Goal: Task Accomplishment & Management: Manage account settings

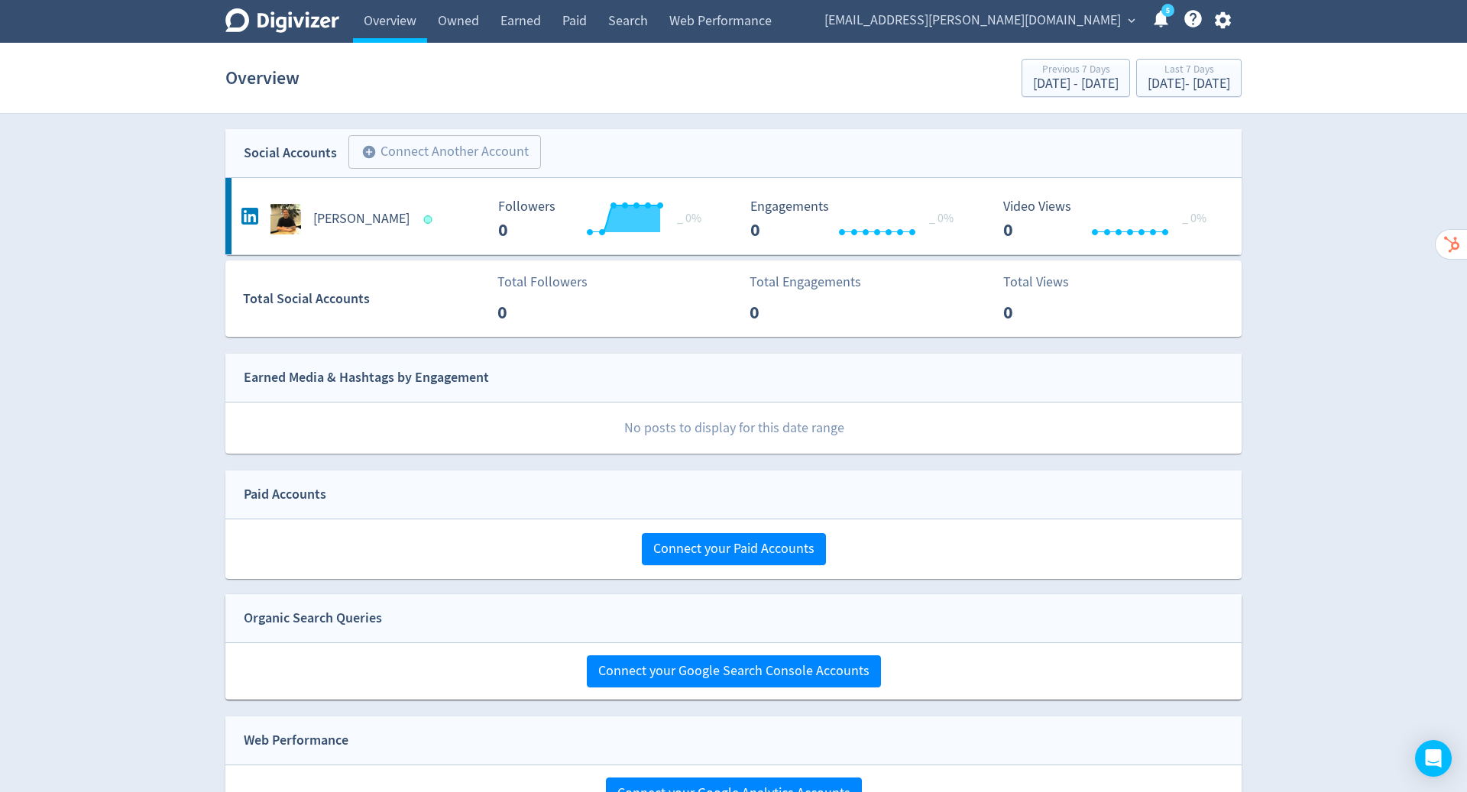
click at [1066, 22] on span "[EMAIL_ADDRESS][PERSON_NAME][DOMAIN_NAME]" at bounding box center [972, 20] width 296 height 24
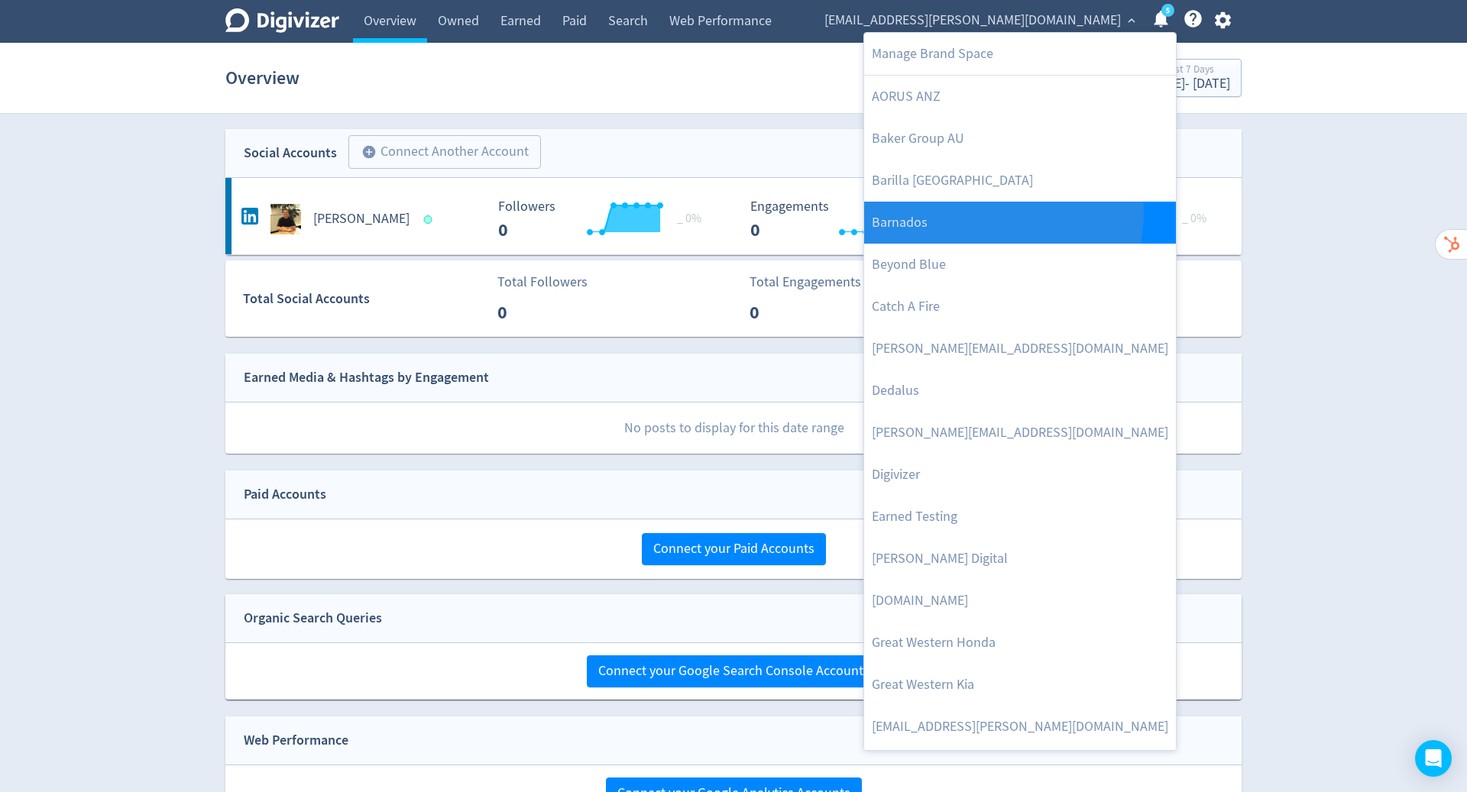
click at [1001, 212] on link "Barnados" at bounding box center [1020, 223] width 312 height 42
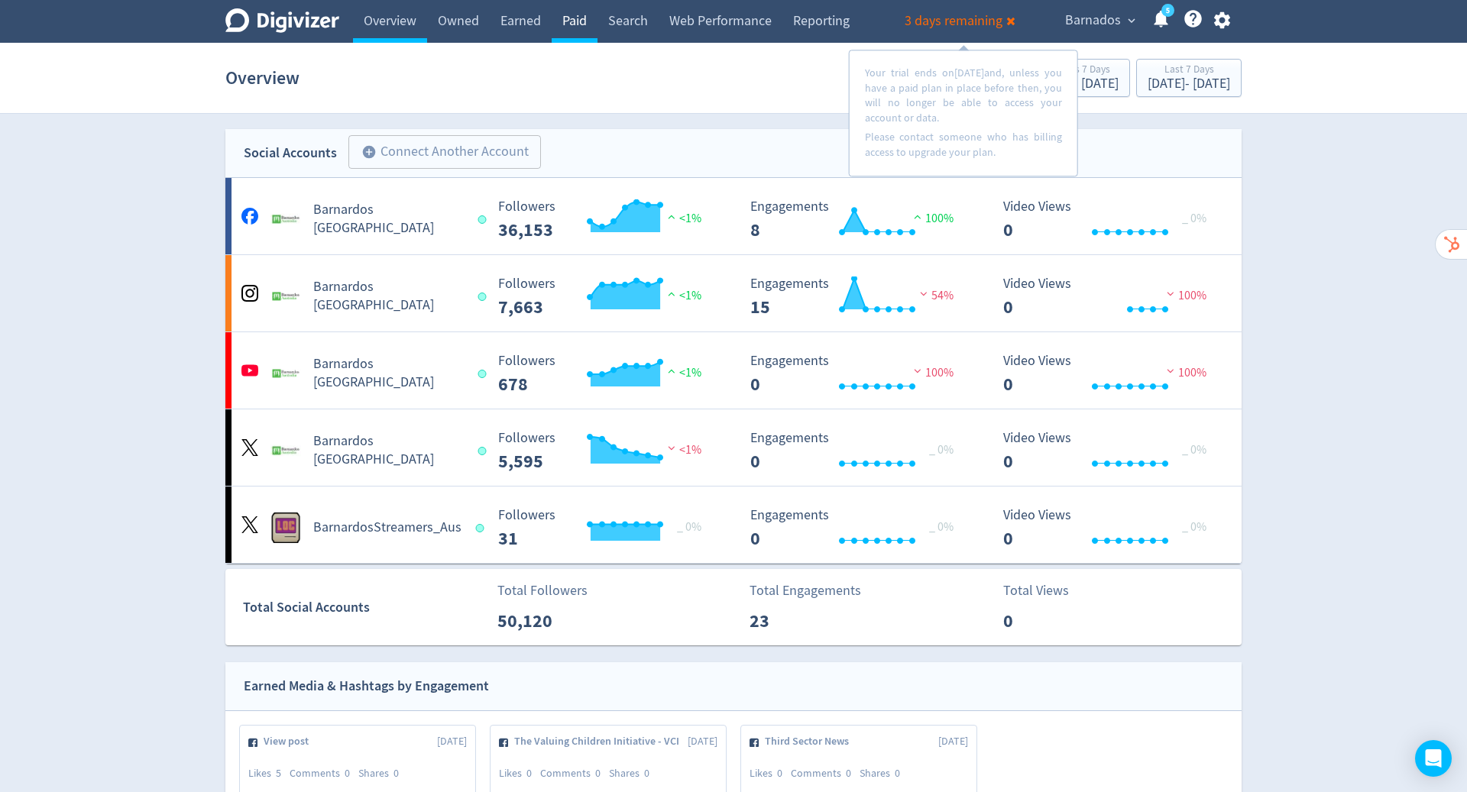
click at [572, 18] on link "Paid" at bounding box center [575, 21] width 46 height 43
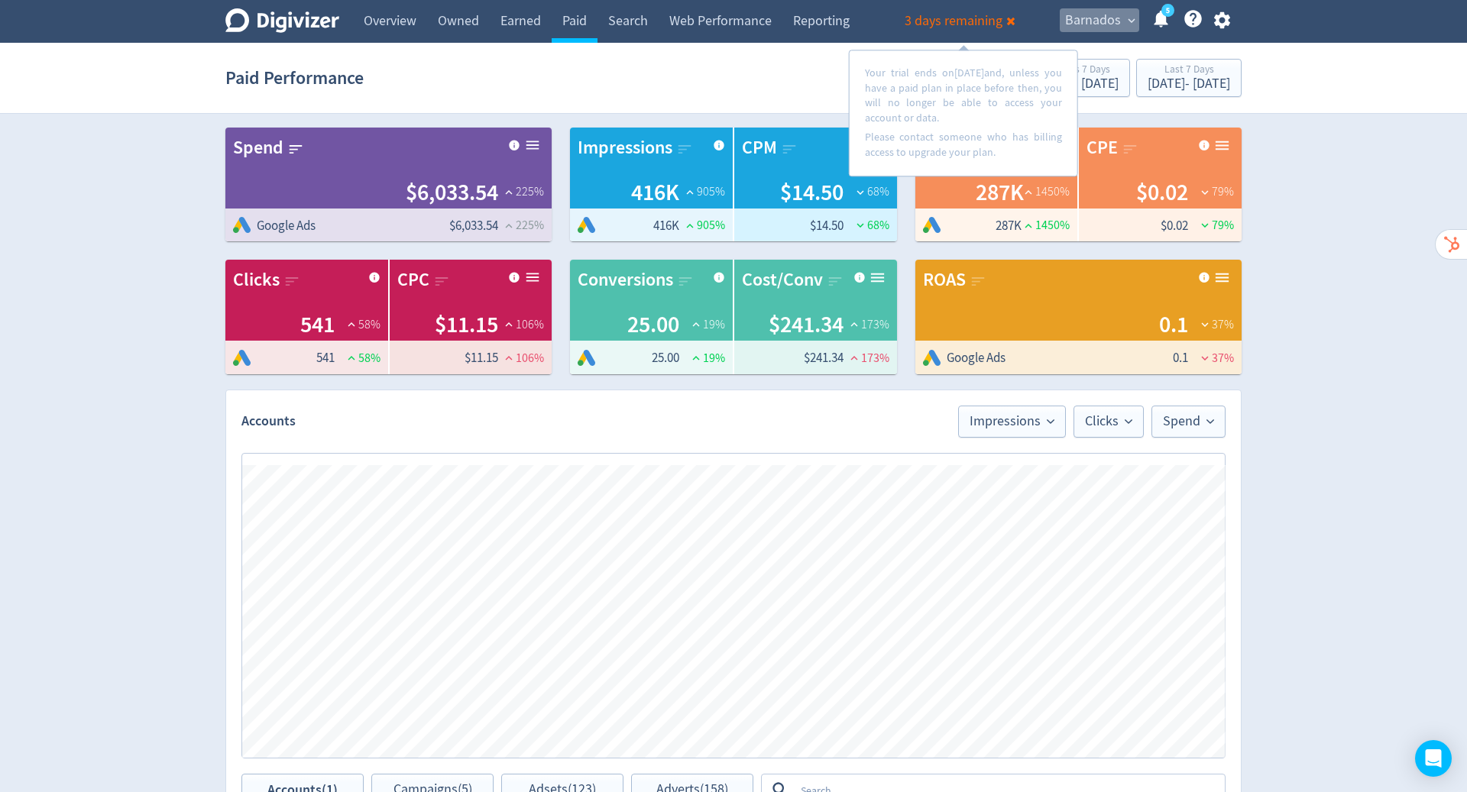
click at [1110, 24] on span "Barnados" at bounding box center [1093, 20] width 56 height 24
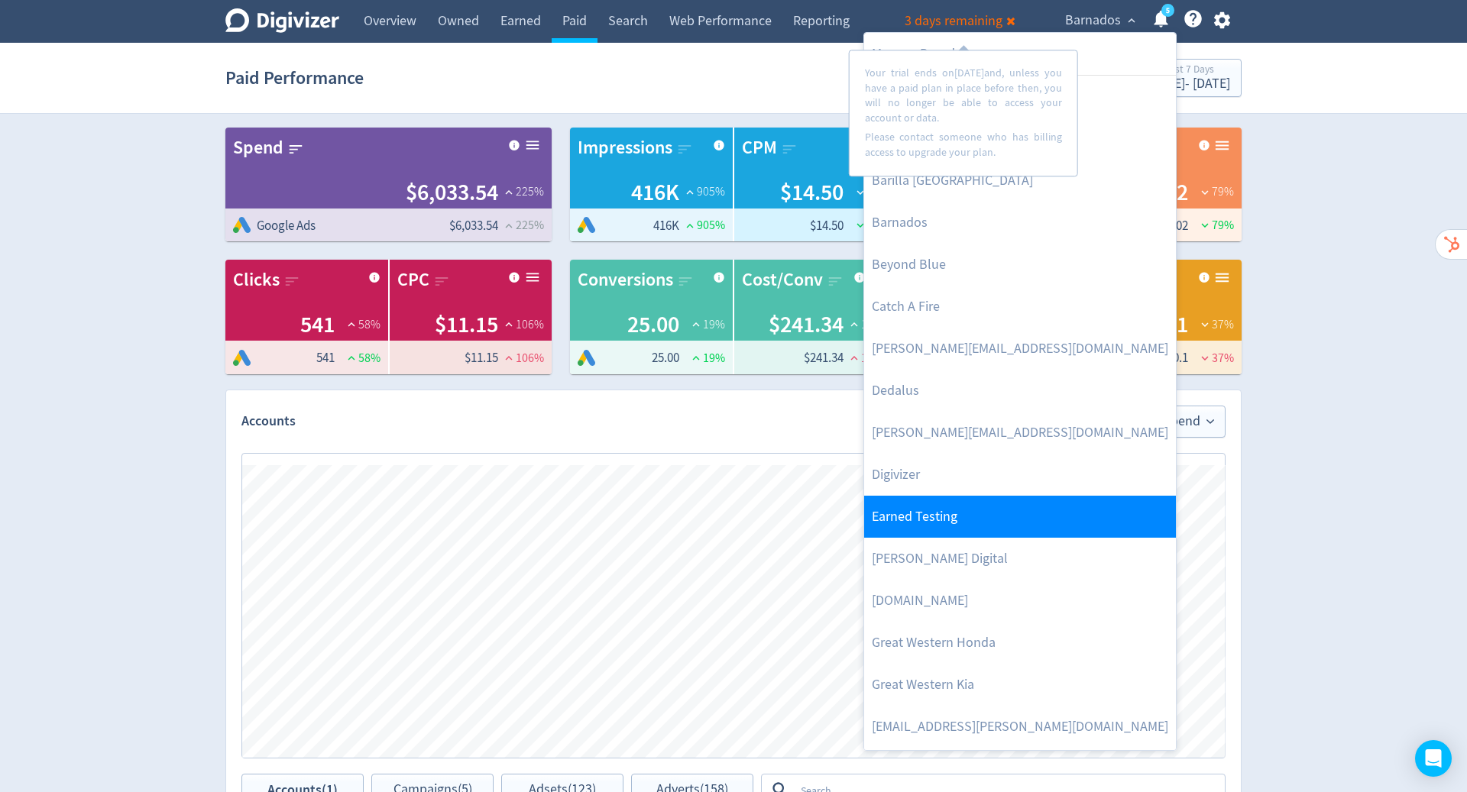
scroll to position [221, 0]
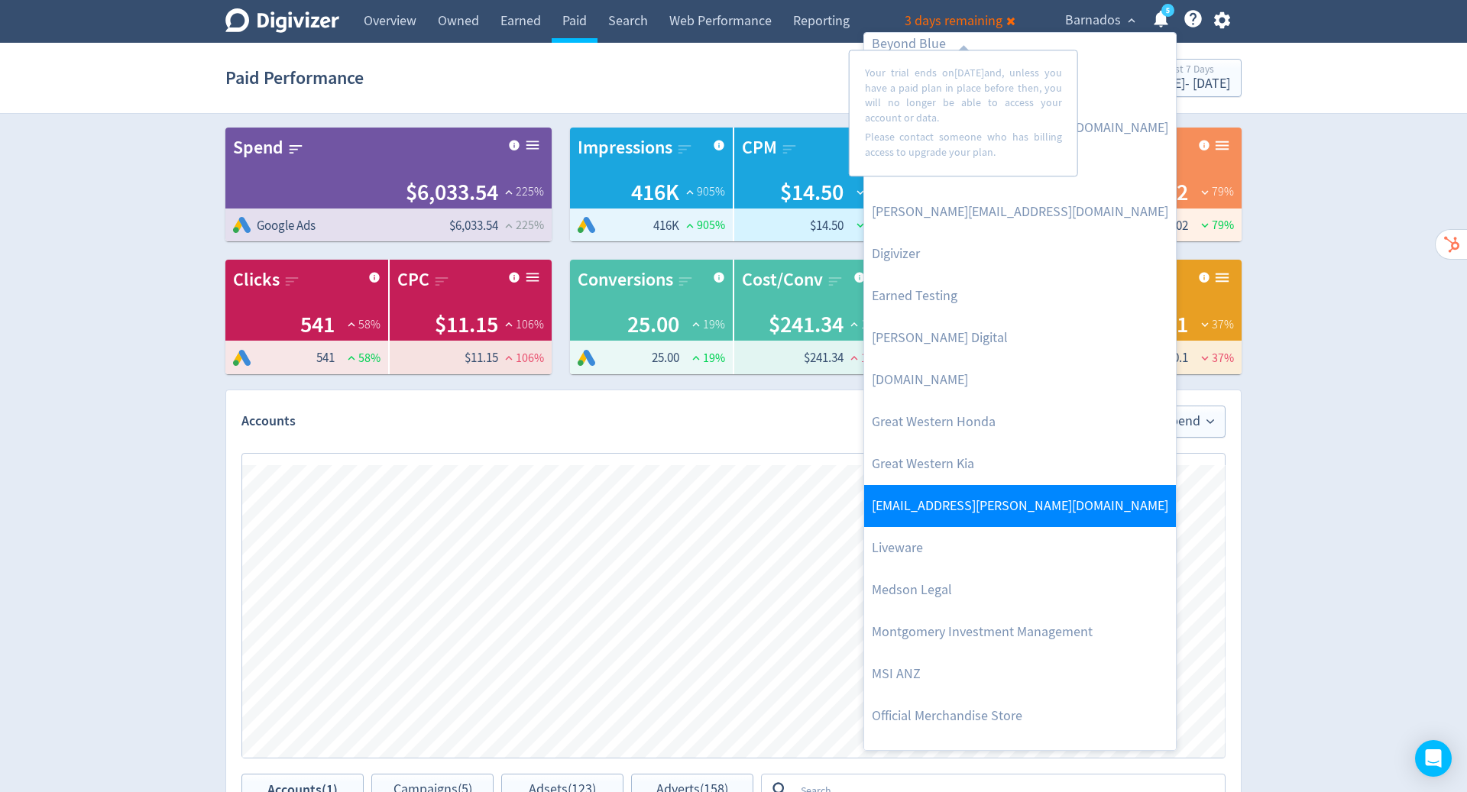
click at [1027, 500] on link "[EMAIL_ADDRESS][PERSON_NAME][DOMAIN_NAME]" at bounding box center [1020, 506] width 312 height 42
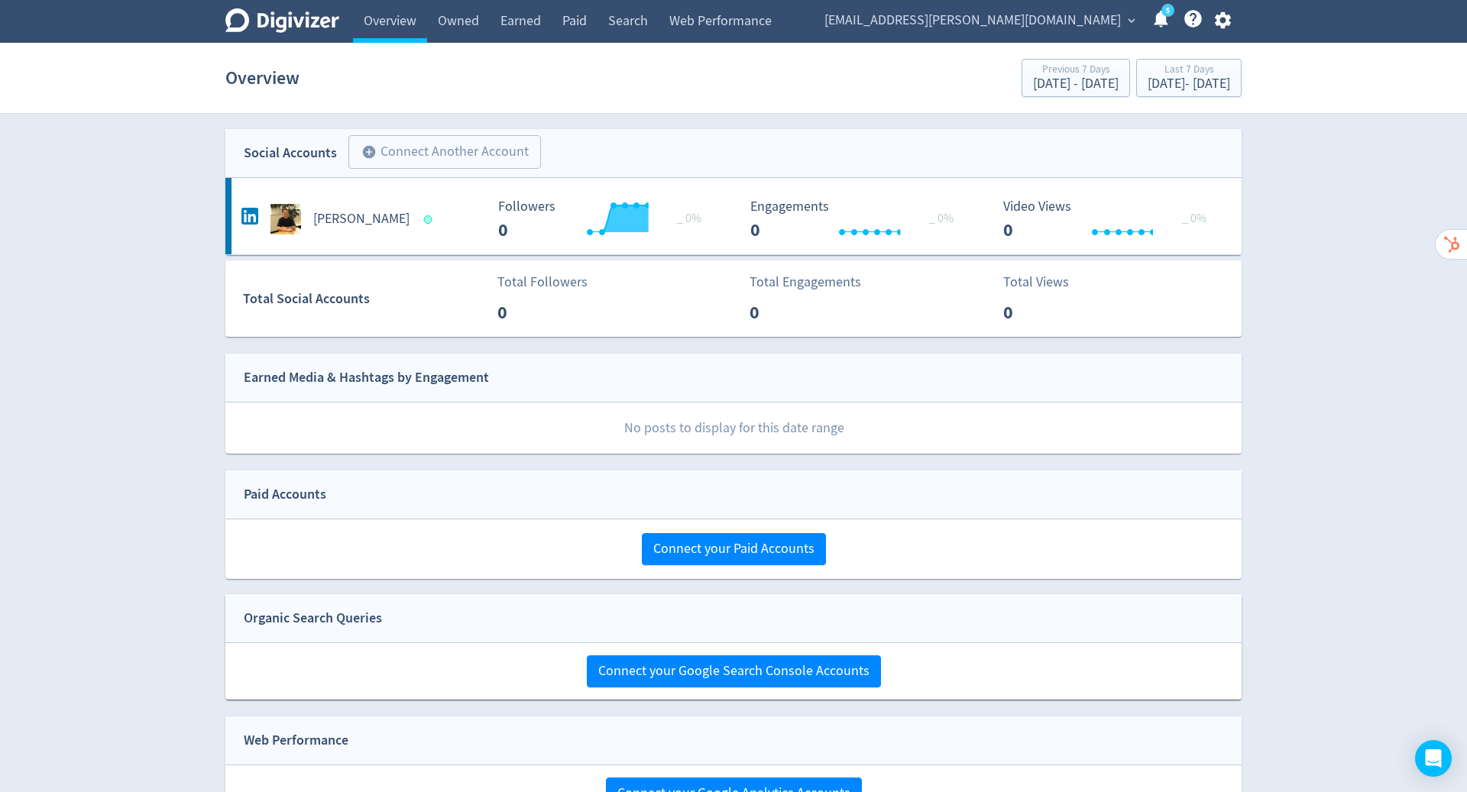
click at [1234, 31] on div "hugo.mcmanus+test20052025@digivizer.com expand_more 5 Help Center - Searchable …" at bounding box center [1024, 21] width 434 height 43
click at [1221, 22] on icon "button" at bounding box center [1222, 20] width 21 height 21
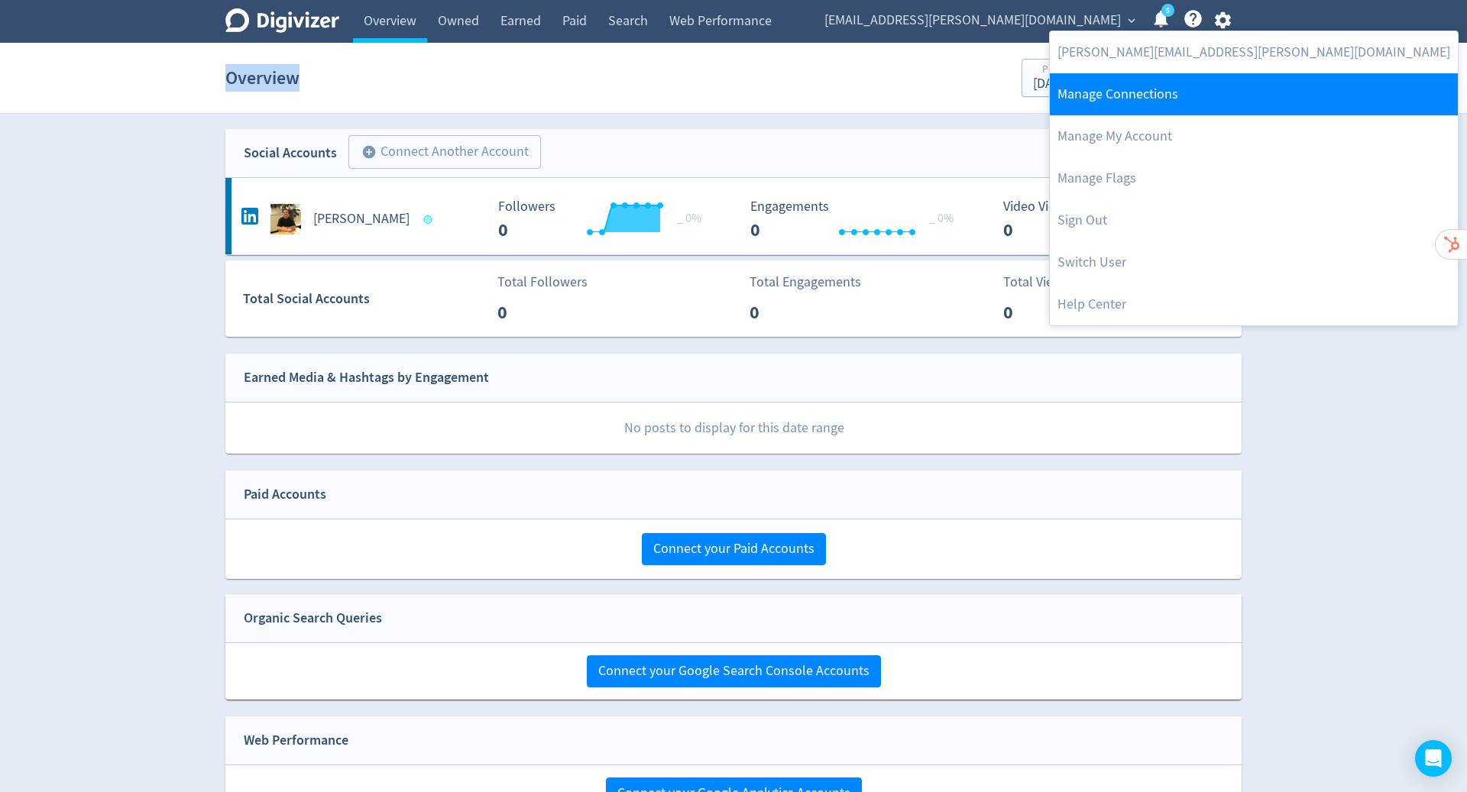
click at [1174, 95] on link "Manage Connections" at bounding box center [1254, 94] width 408 height 42
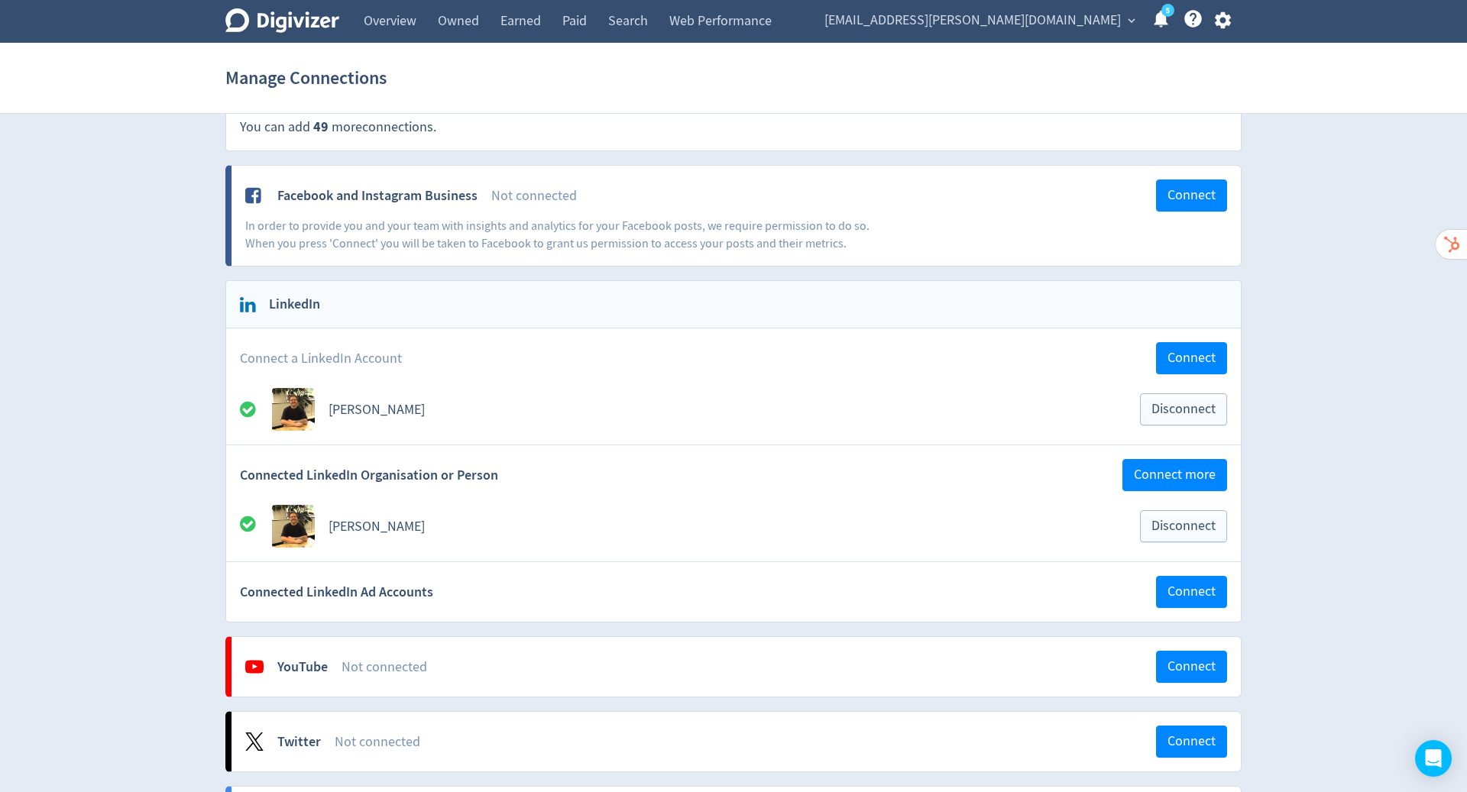
scroll to position [28, 0]
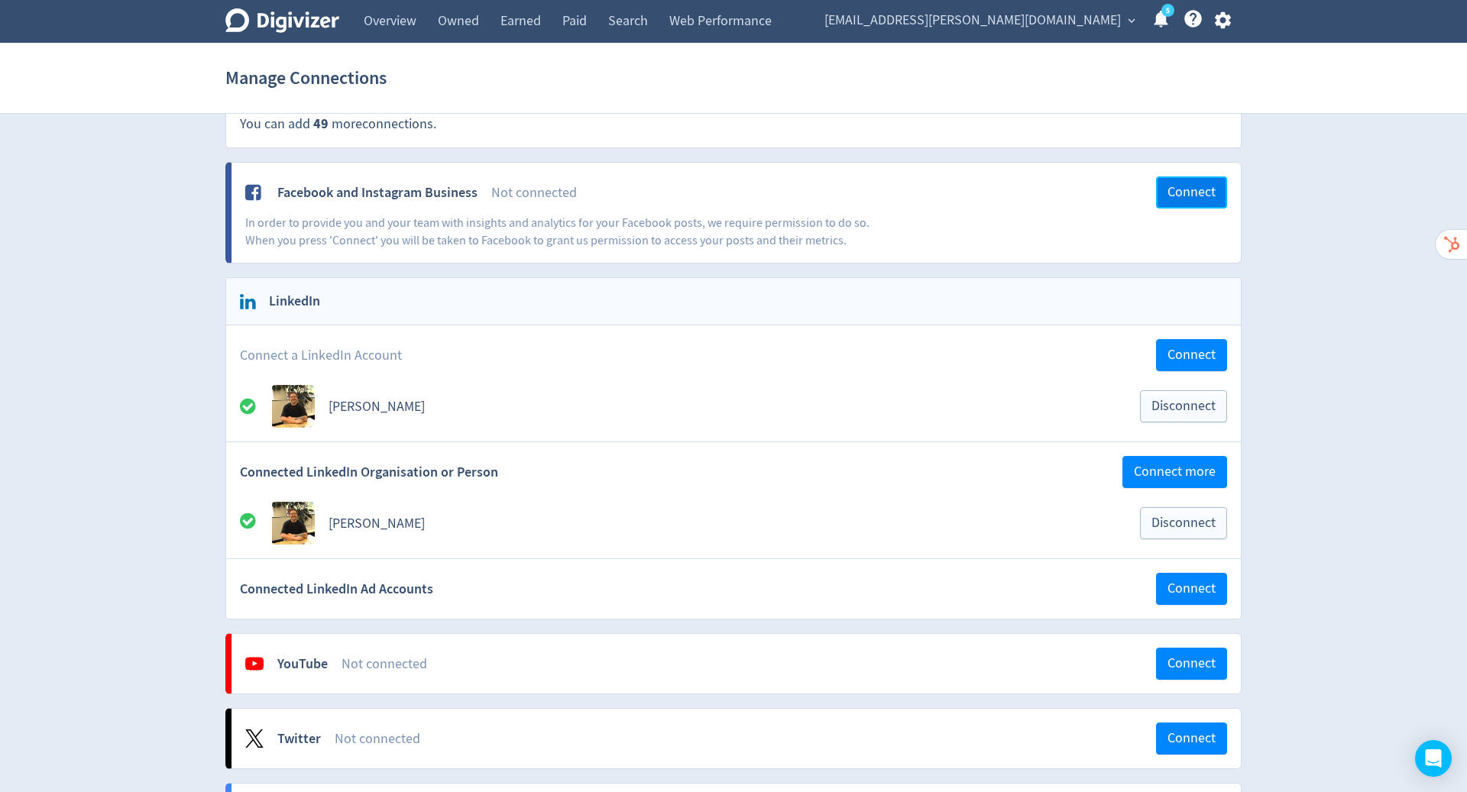
click at [1172, 188] on span "Connect" at bounding box center [1191, 193] width 48 height 14
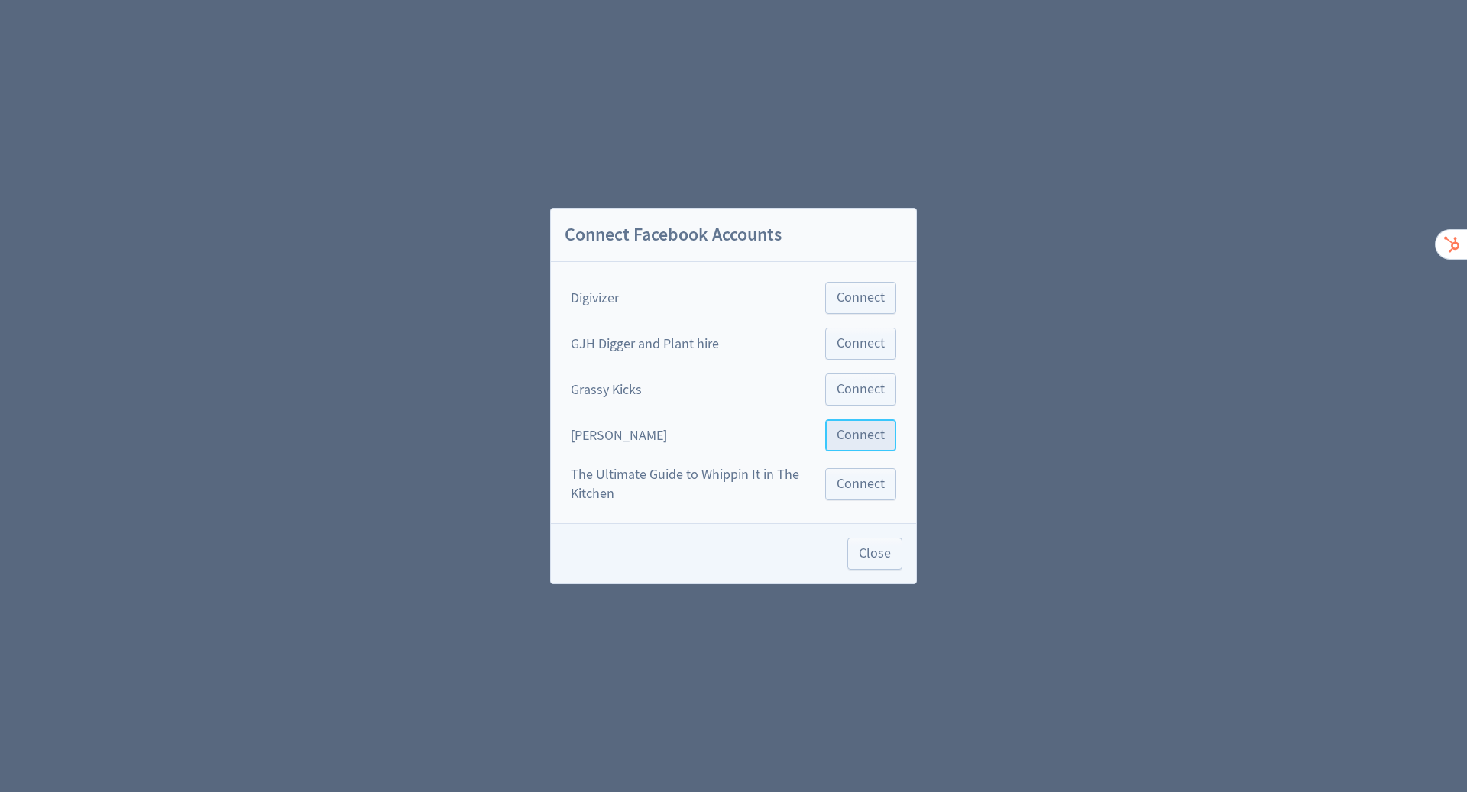
click at [873, 442] on span "Connect" at bounding box center [860, 436] width 48 height 14
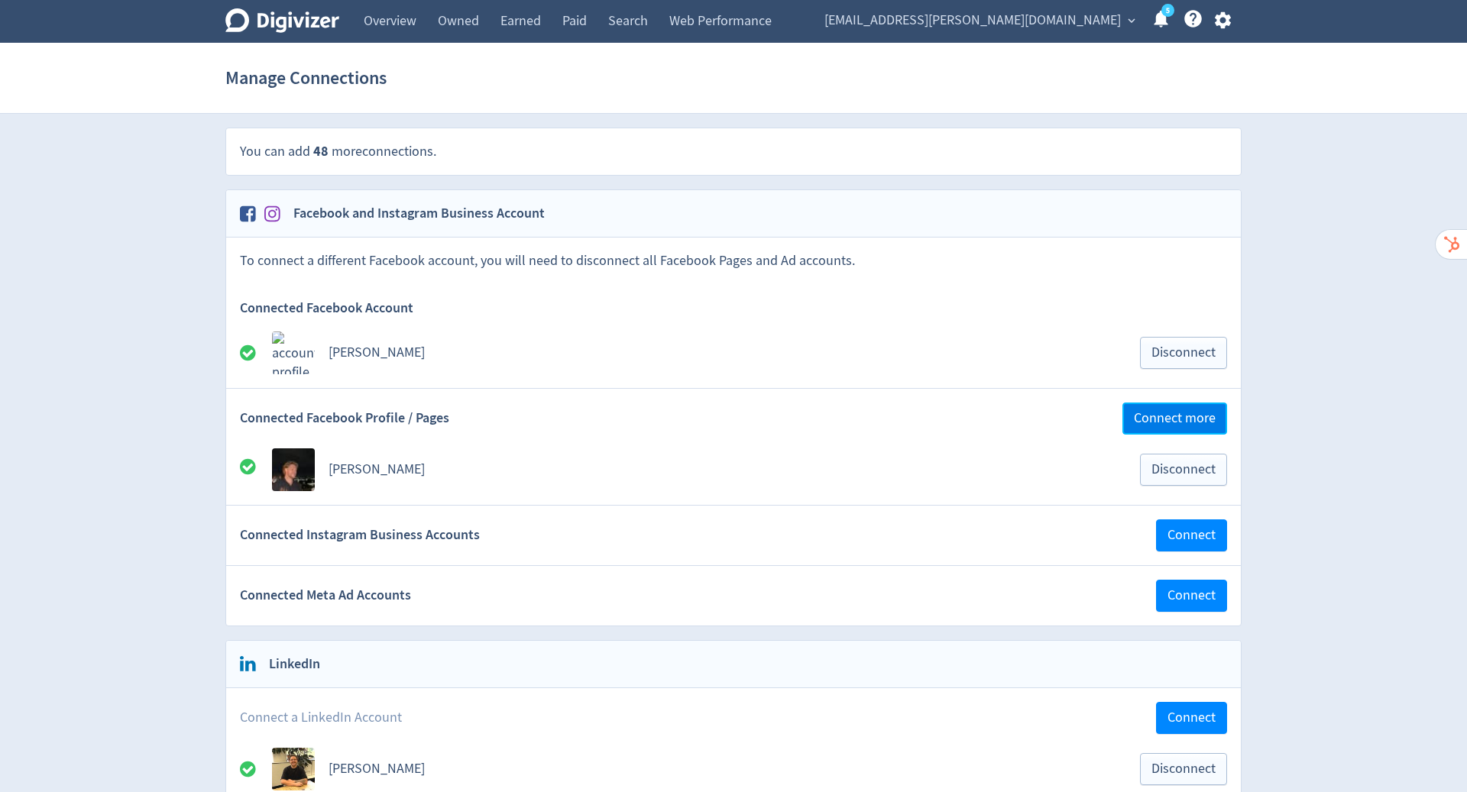
click at [1163, 421] on span "Connect more" at bounding box center [1175, 419] width 82 height 14
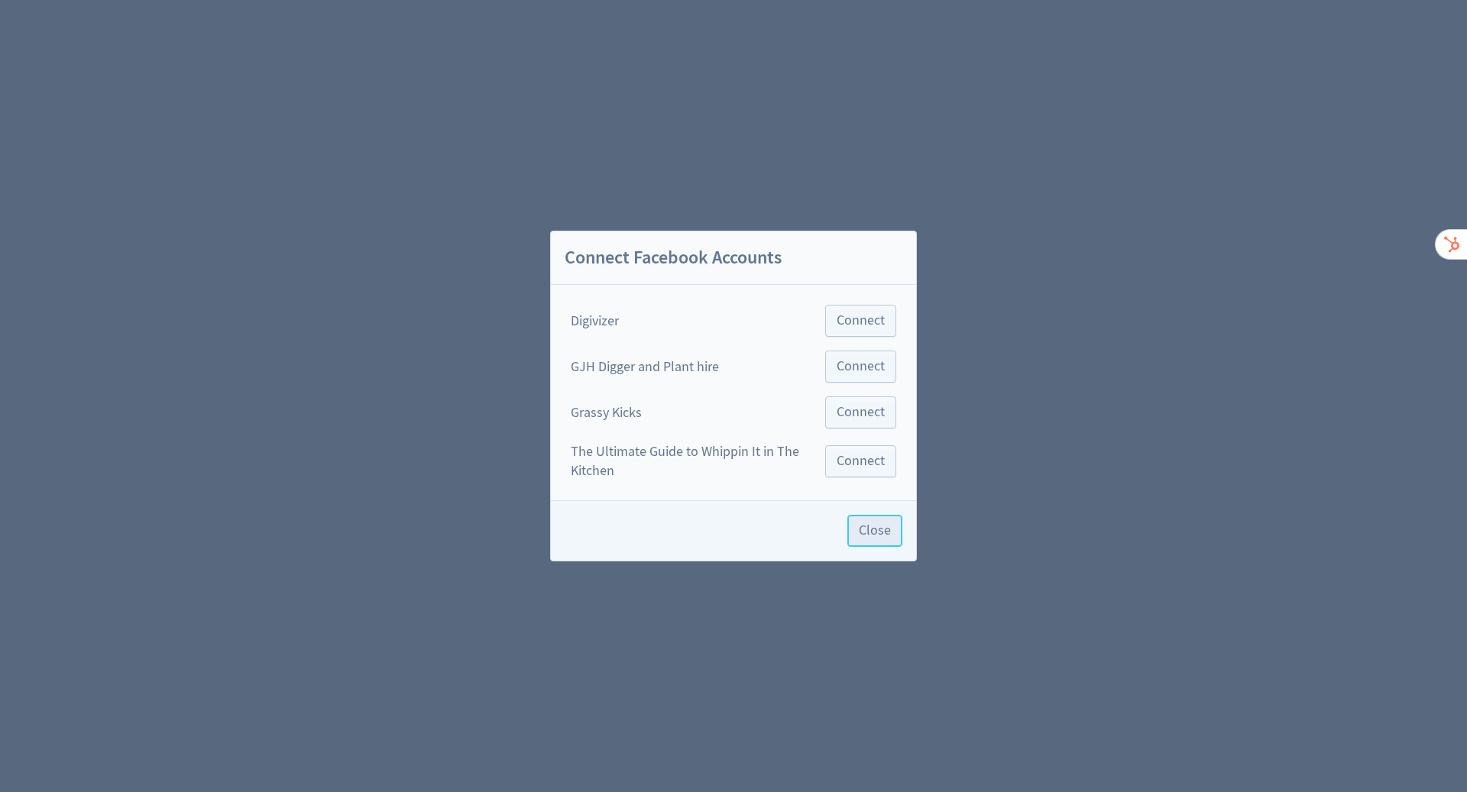
click at [877, 539] on button "Close" at bounding box center [874, 531] width 55 height 32
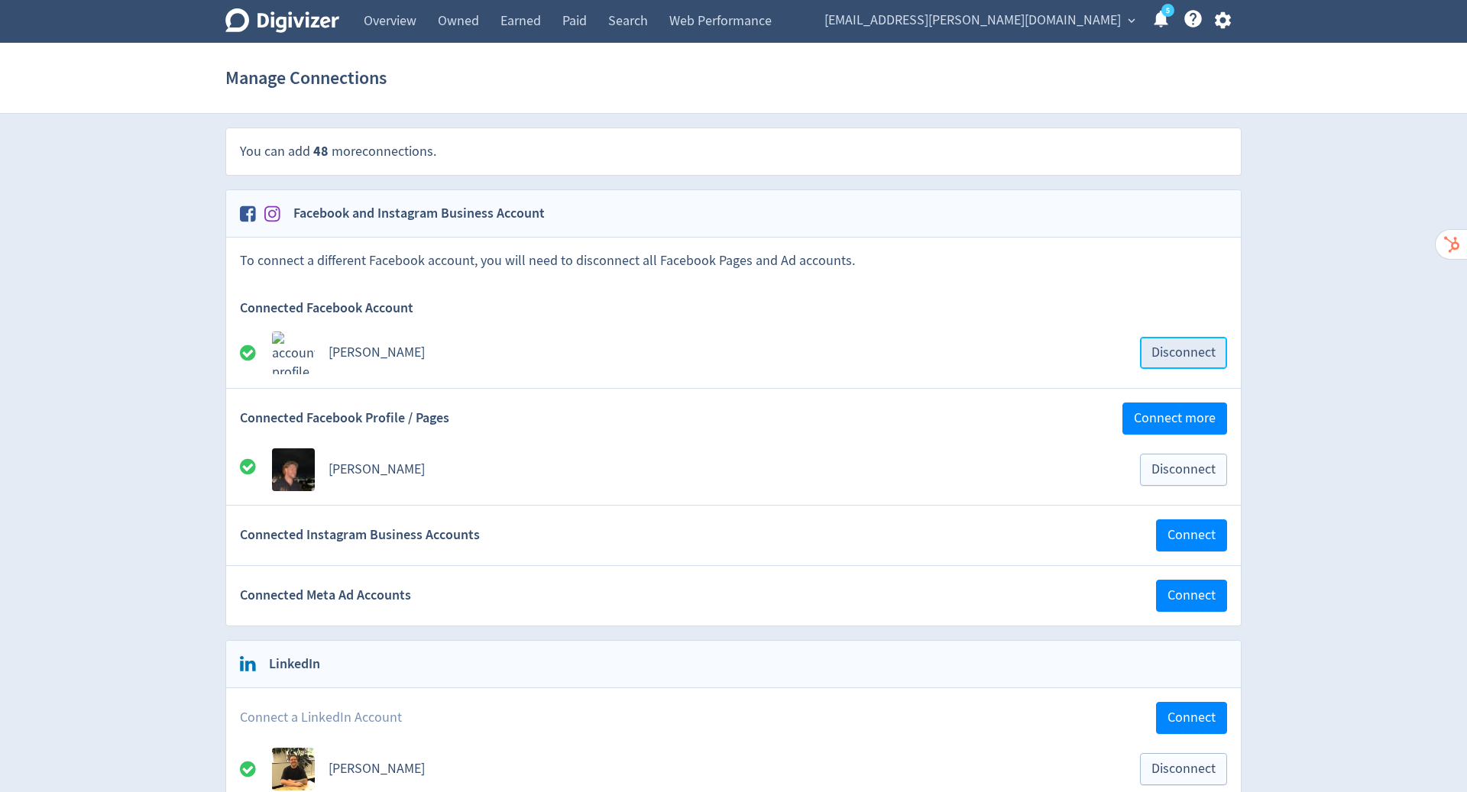
click at [1168, 346] on span "Disconnect" at bounding box center [1183, 353] width 64 height 14
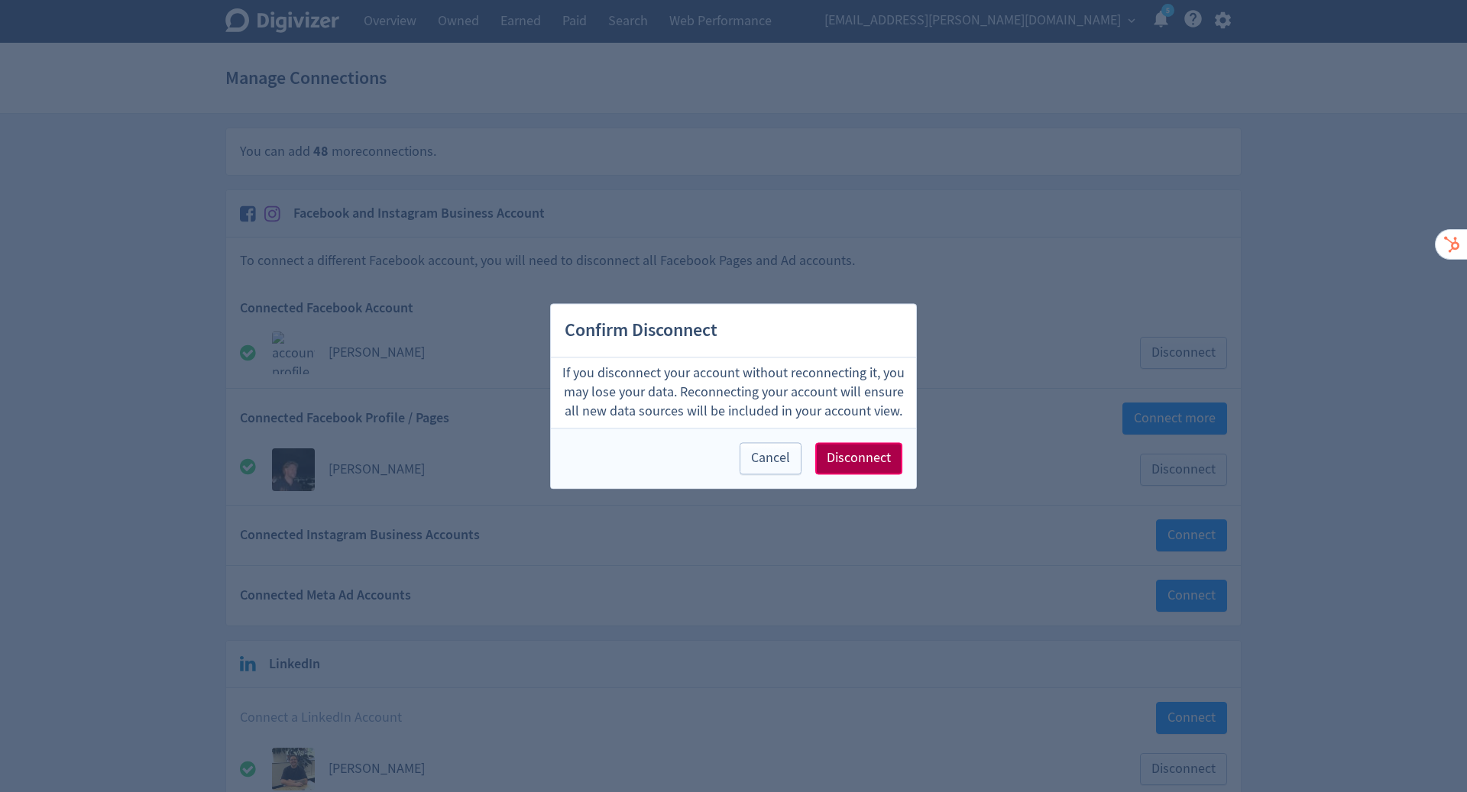
click at [846, 465] on span "Disconnect" at bounding box center [859, 458] width 64 height 14
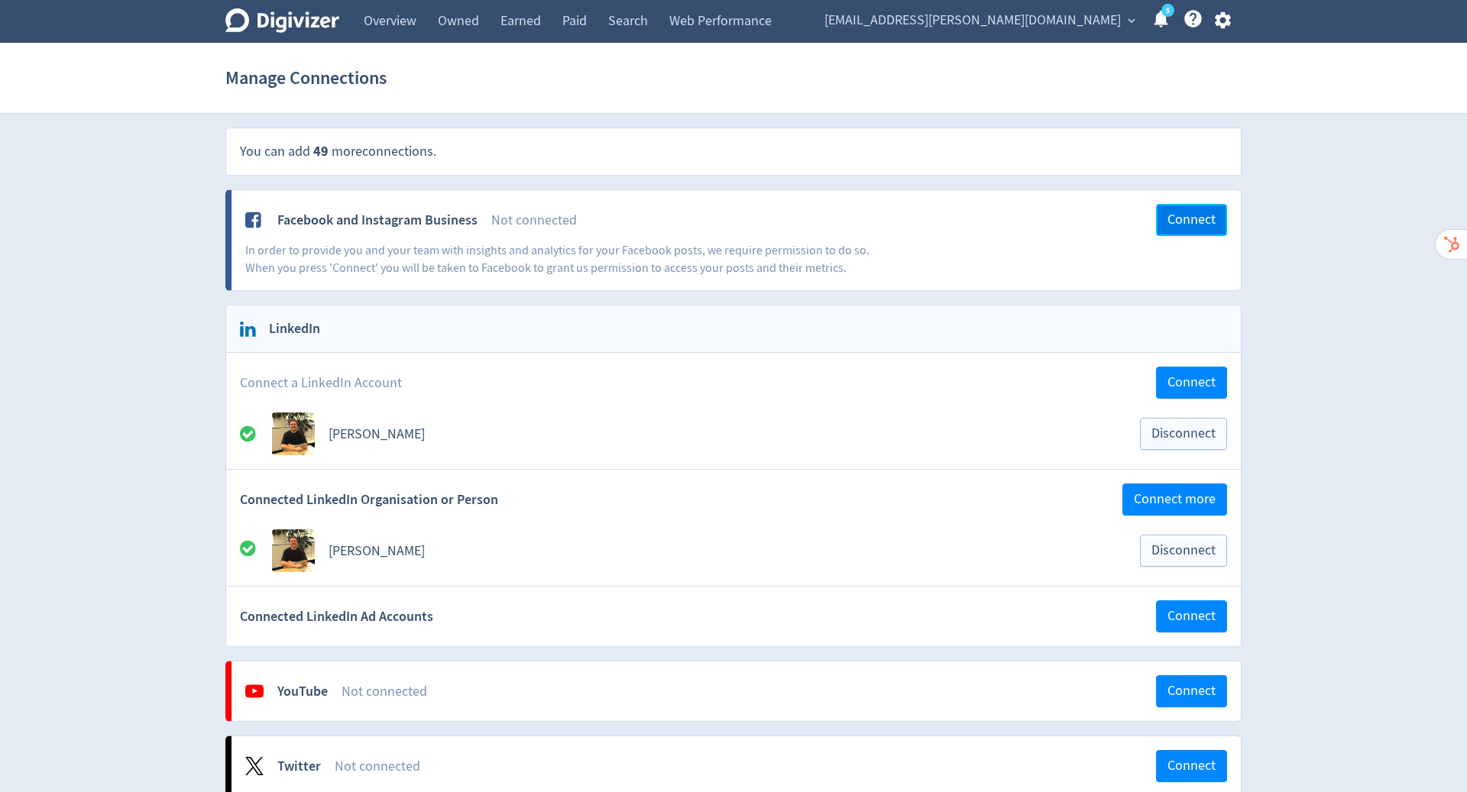
click at [1187, 213] on span "Connect" at bounding box center [1191, 220] width 48 height 14
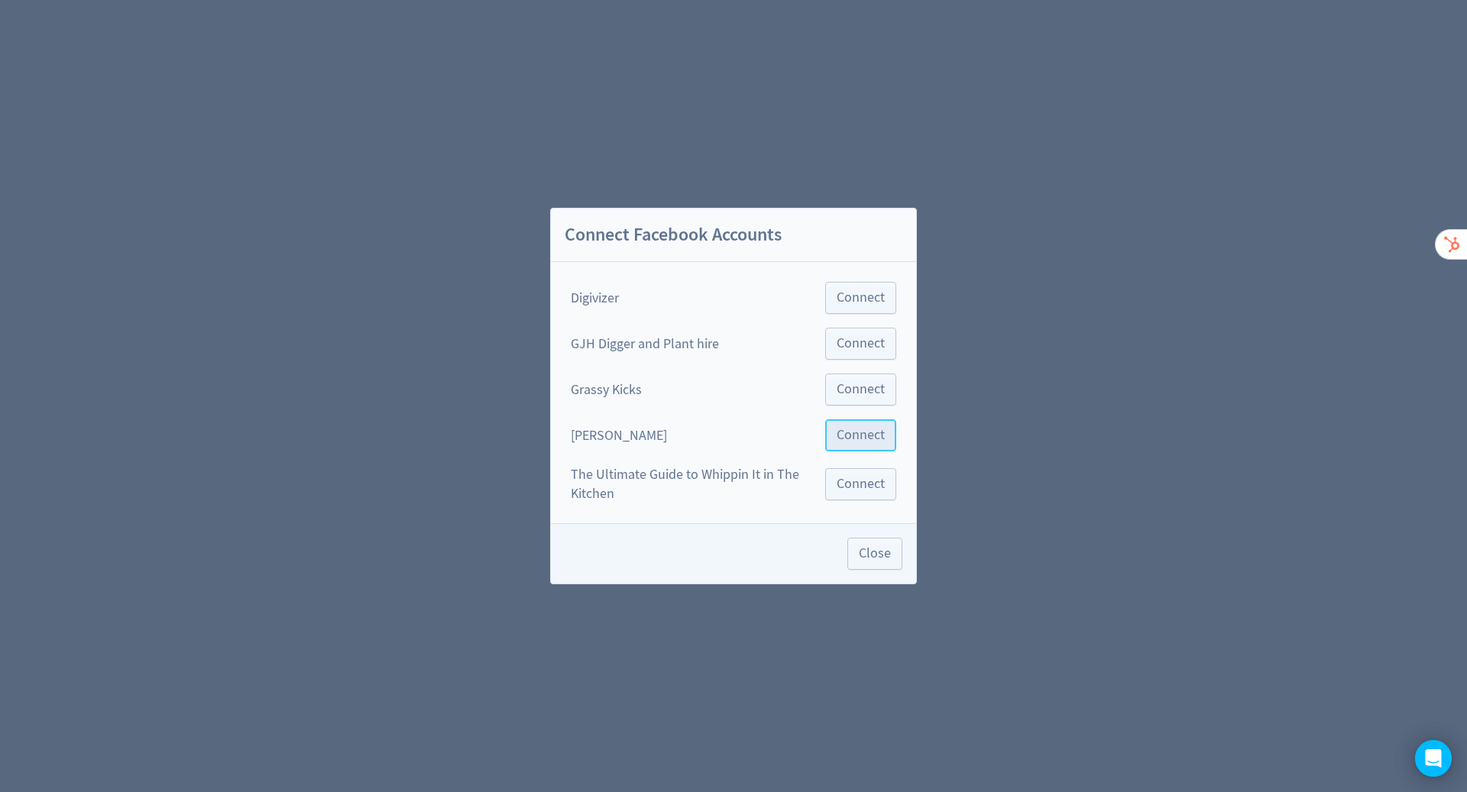
click at [876, 432] on span "Connect" at bounding box center [860, 436] width 48 height 14
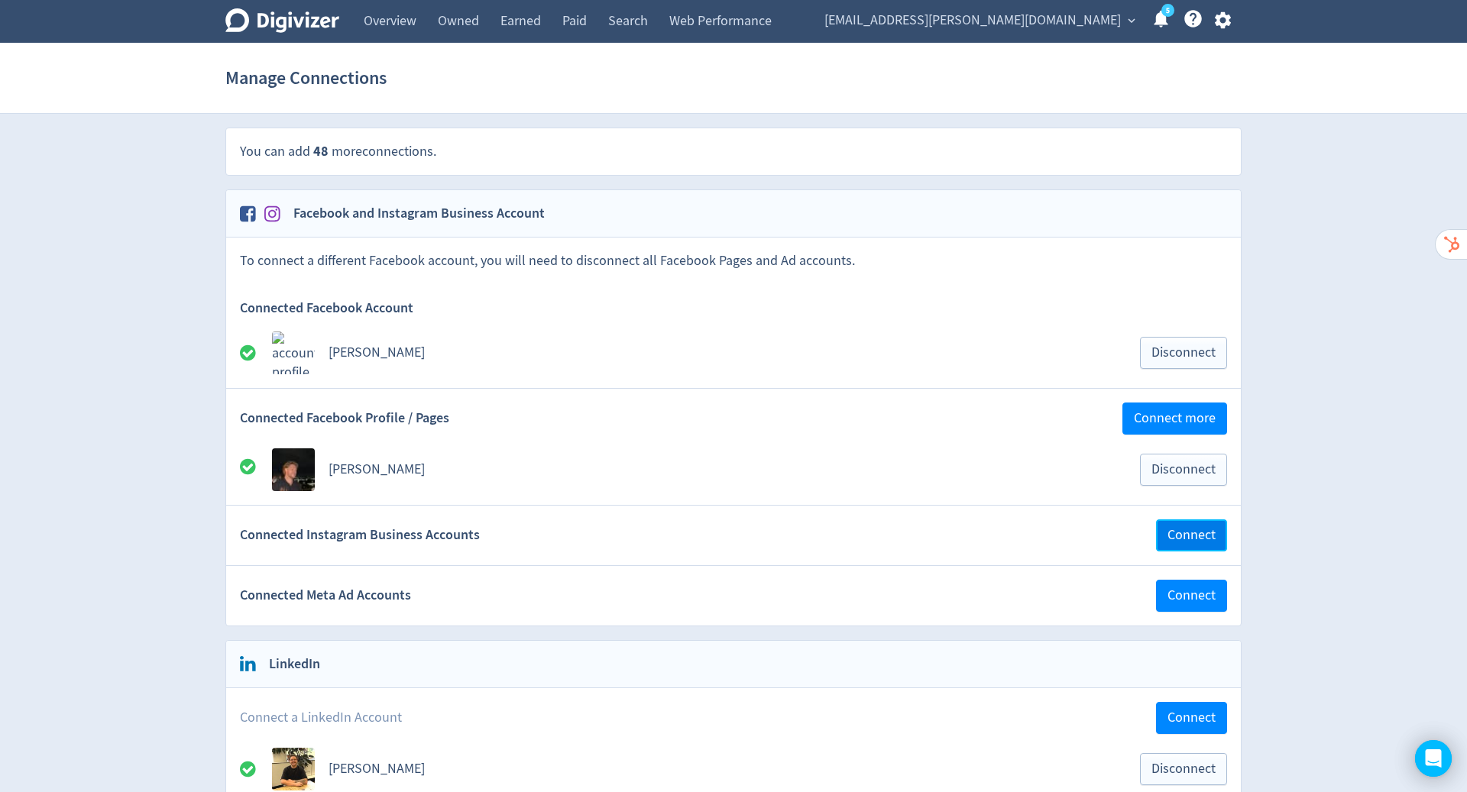
click at [1176, 529] on span "Connect" at bounding box center [1191, 536] width 48 height 14
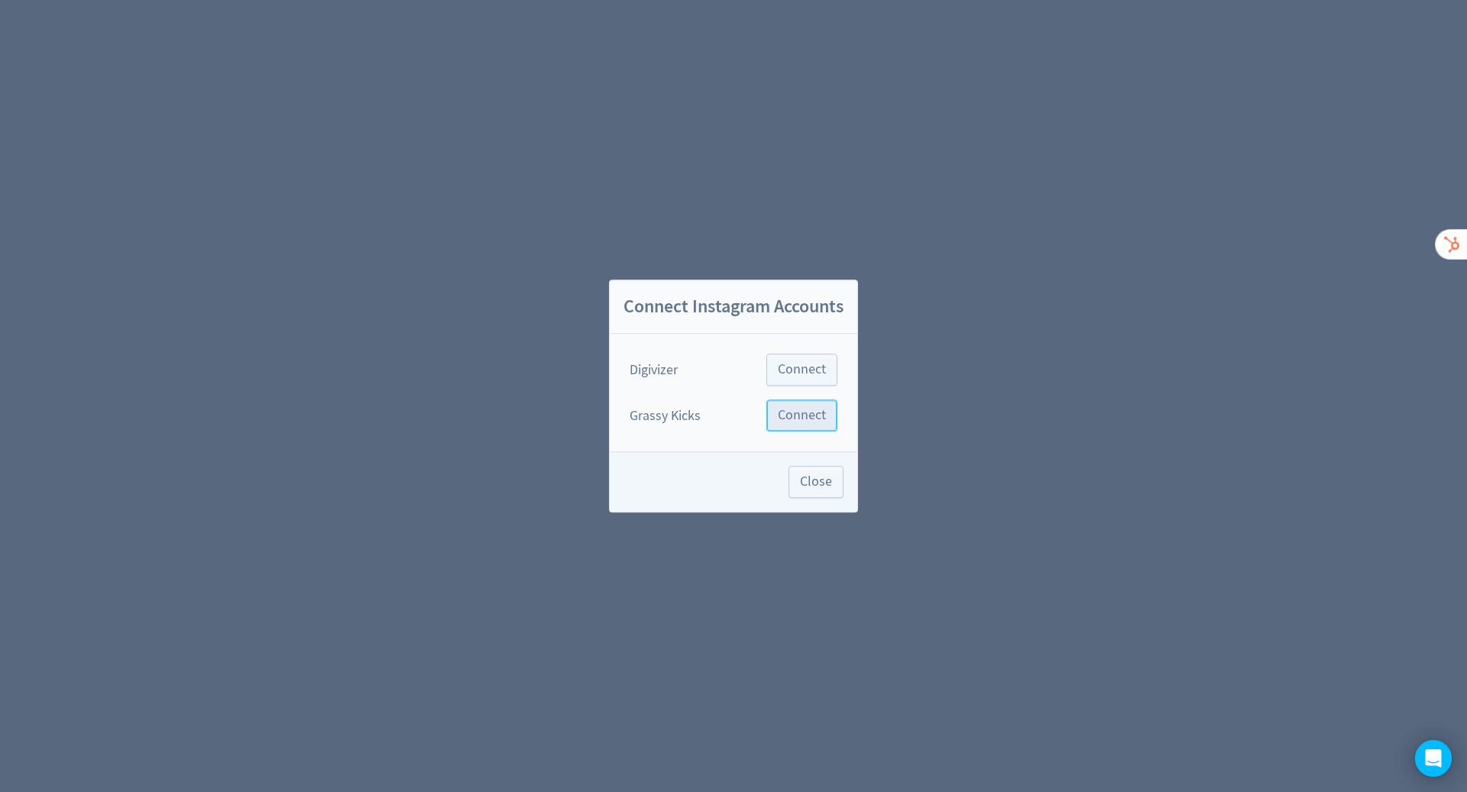
click at [779, 414] on span "Connect" at bounding box center [802, 416] width 48 height 14
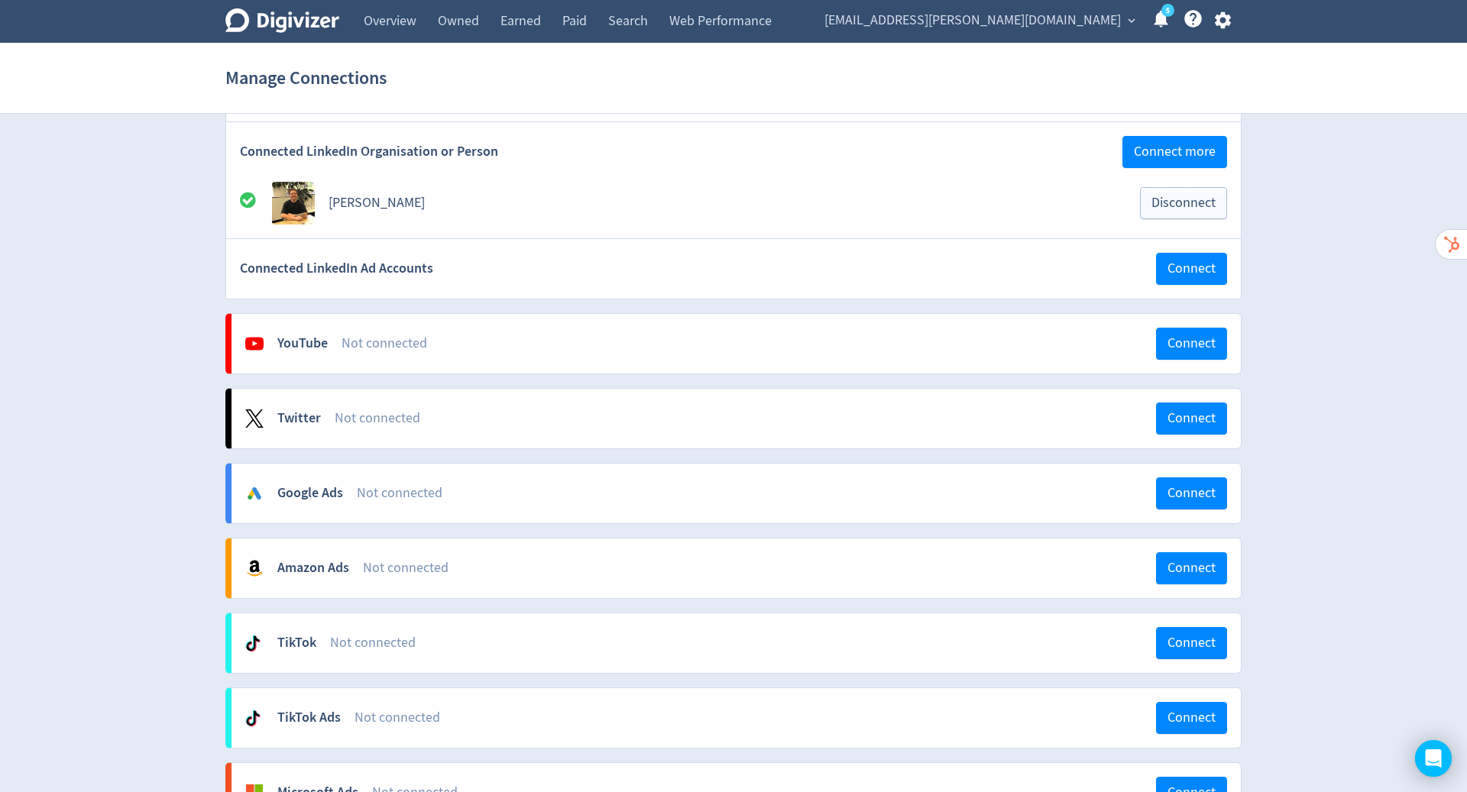
scroll to position [746, 0]
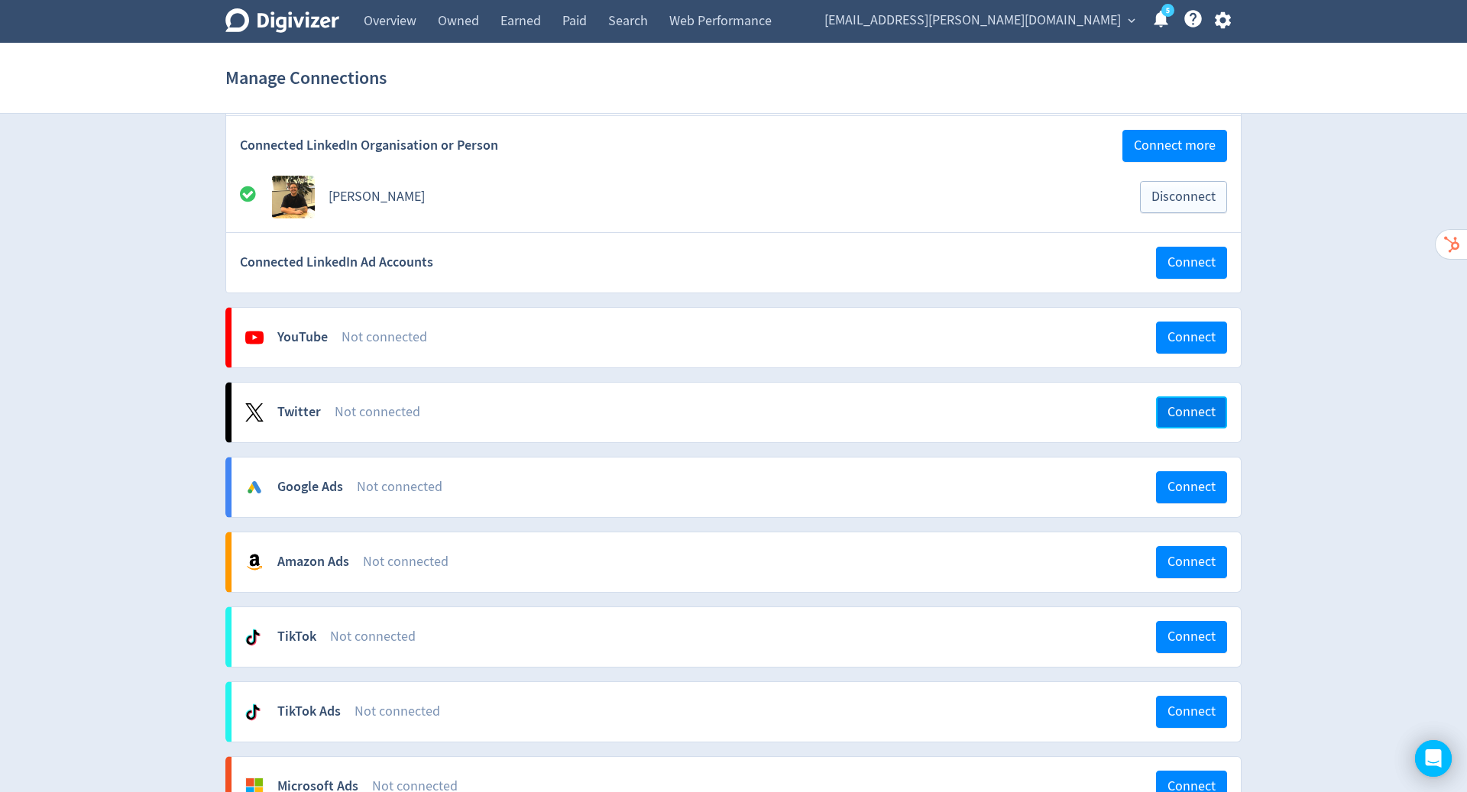
click at [1187, 406] on span "Connect" at bounding box center [1191, 413] width 48 height 14
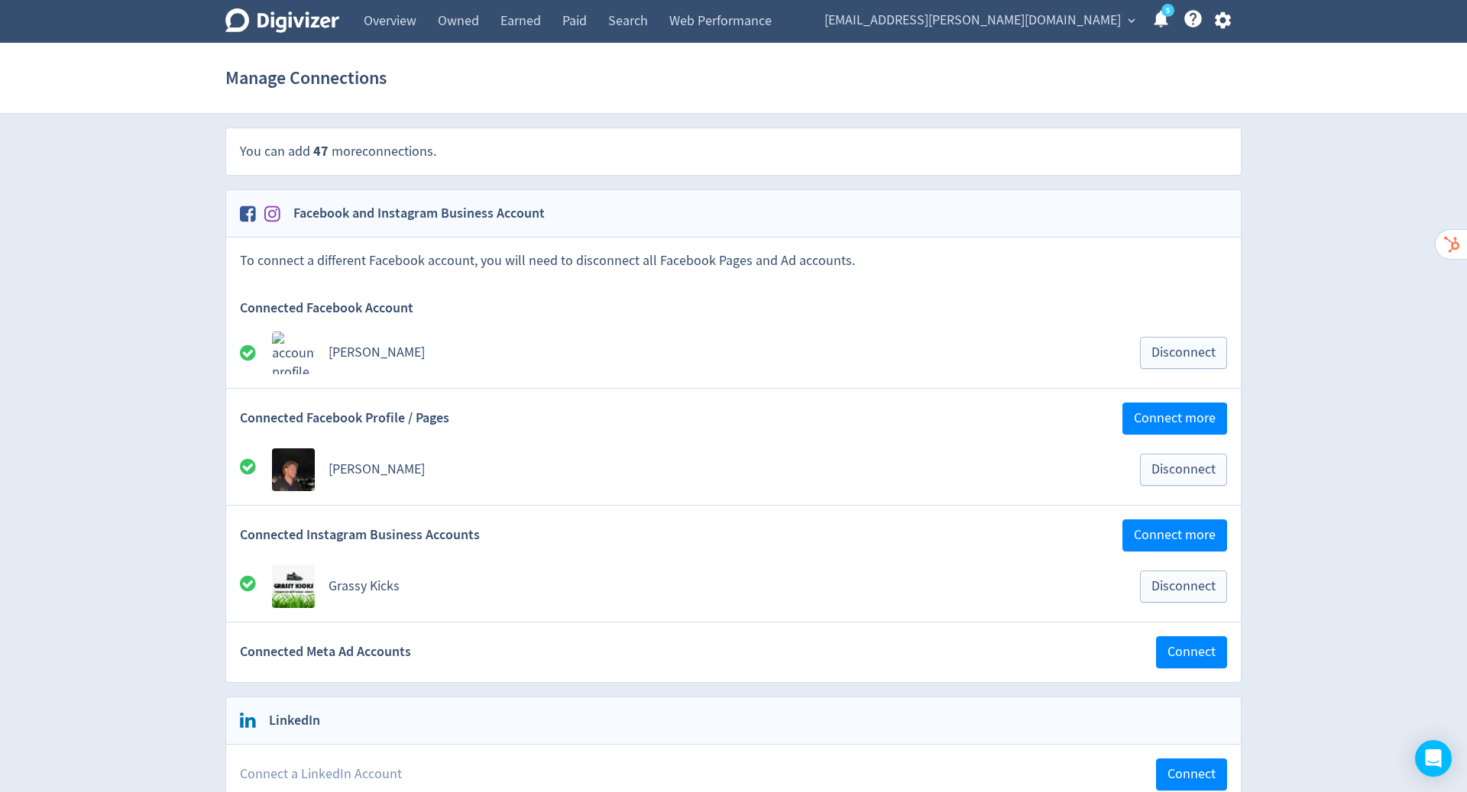
scroll to position [746, 0]
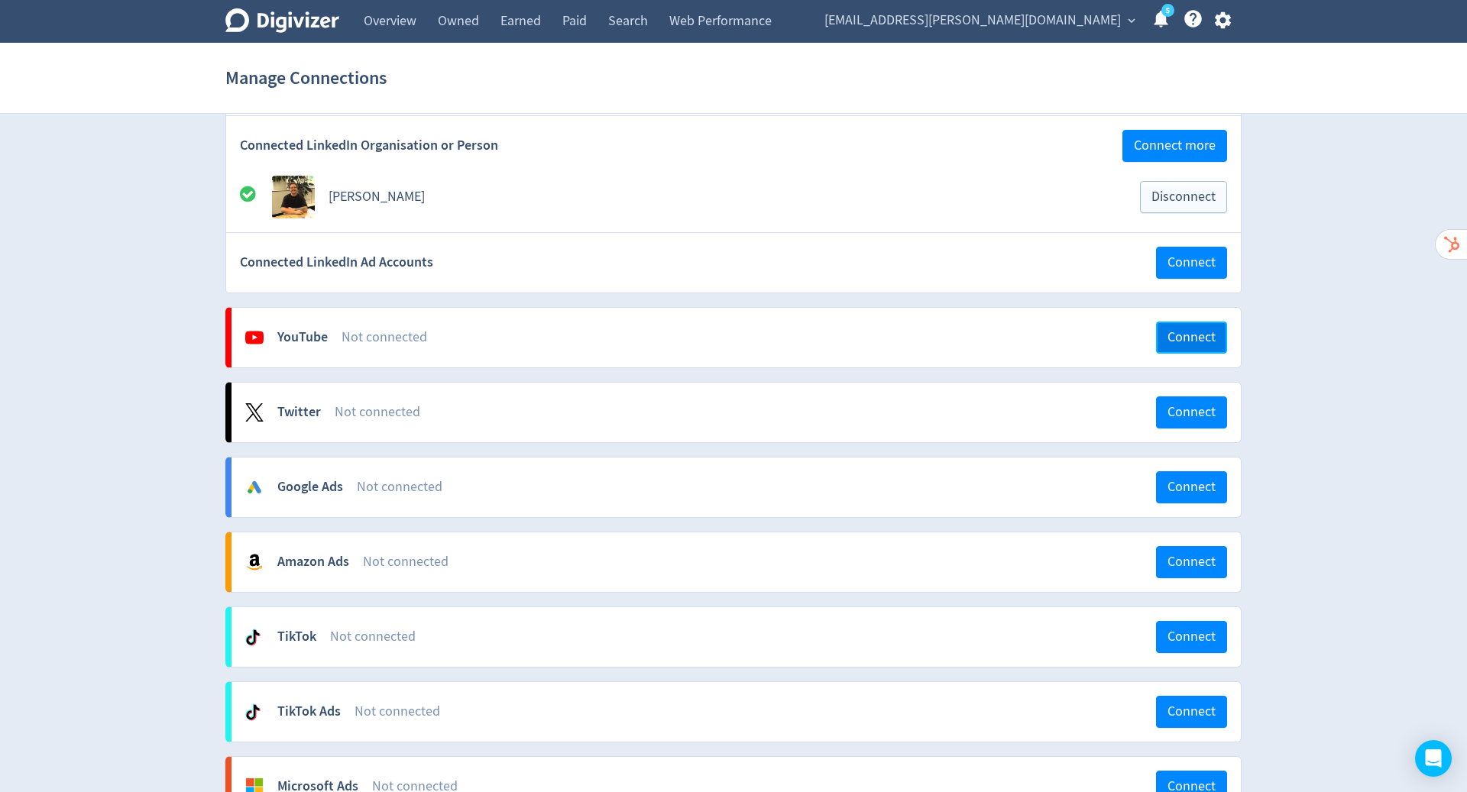
click at [1179, 332] on span "Connect" at bounding box center [1191, 338] width 48 height 14
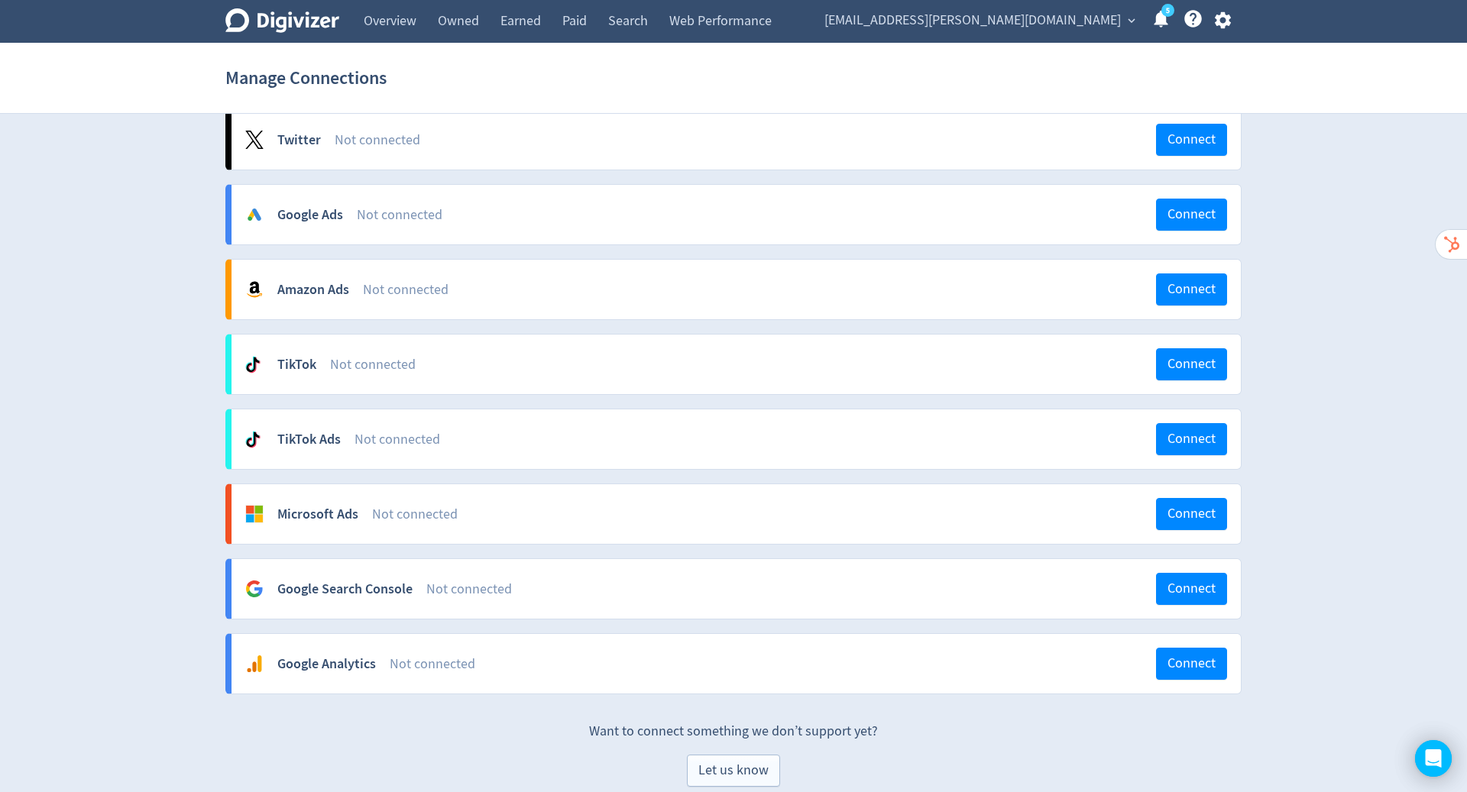
scroll to position [1241, 0]
